Goal: Task Accomplishment & Management: Manage account settings

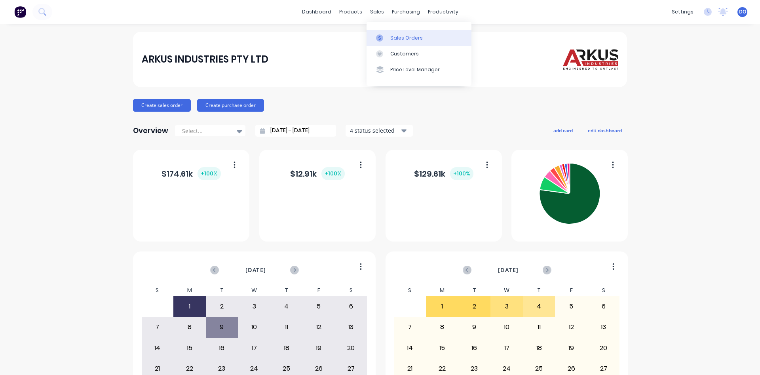
click at [406, 36] on div "Sales Orders" at bounding box center [406, 37] width 32 height 7
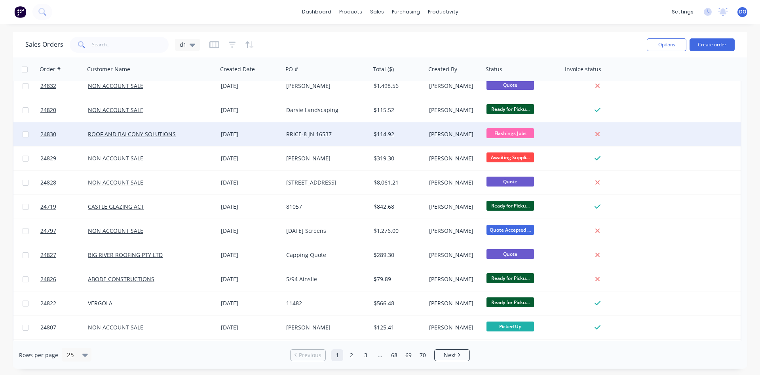
scroll to position [226, 0]
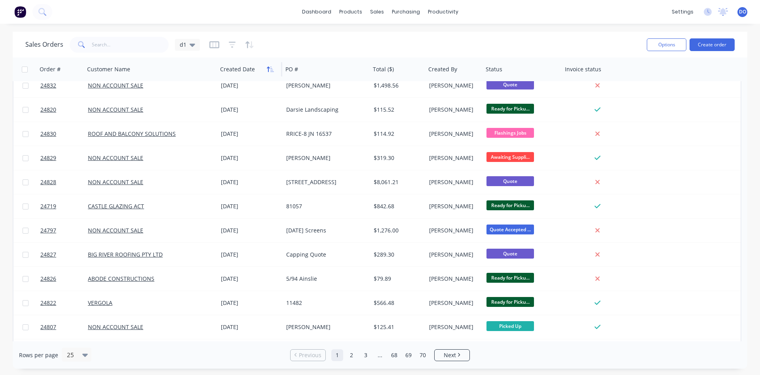
click at [266, 66] on button "button" at bounding box center [270, 69] width 12 height 12
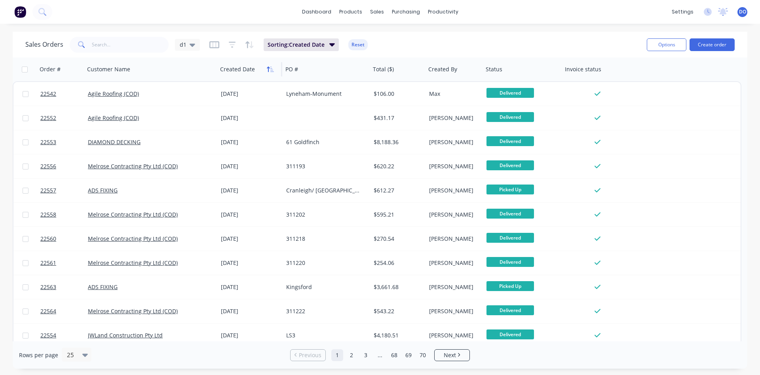
click at [267, 67] on icon "button" at bounding box center [268, 69] width 3 height 6
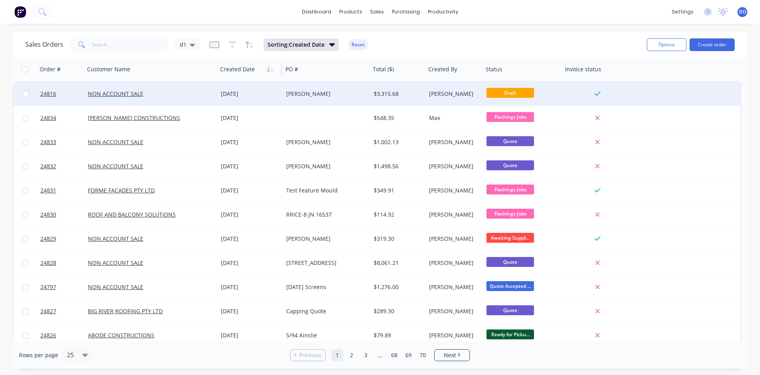
click at [302, 94] on div "[PERSON_NAME]" at bounding box center [324, 94] width 77 height 8
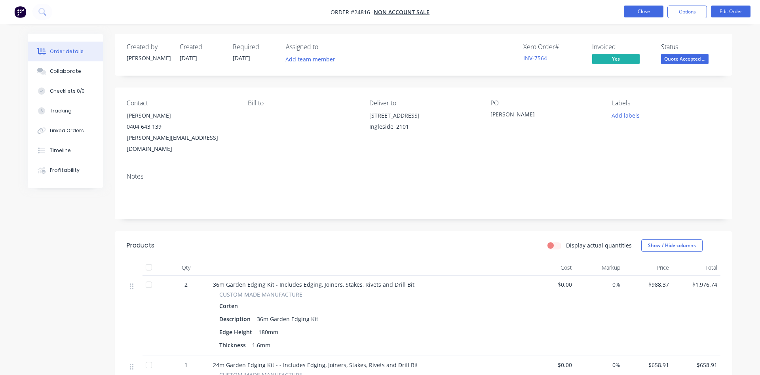
click at [633, 13] on button "Close" at bounding box center [644, 12] width 40 height 12
